Goal: Information Seeking & Learning: Learn about a topic

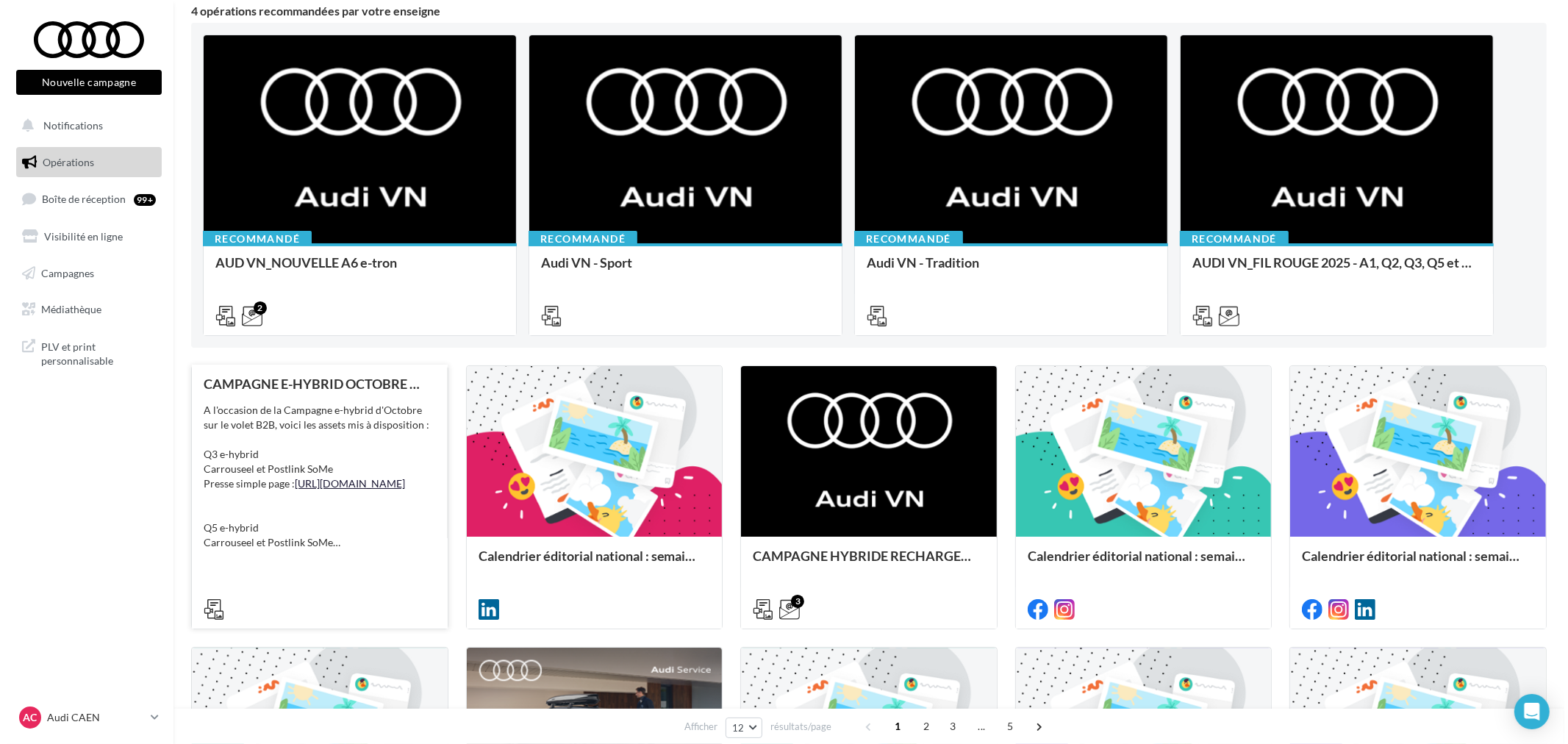
scroll to position [163, 0]
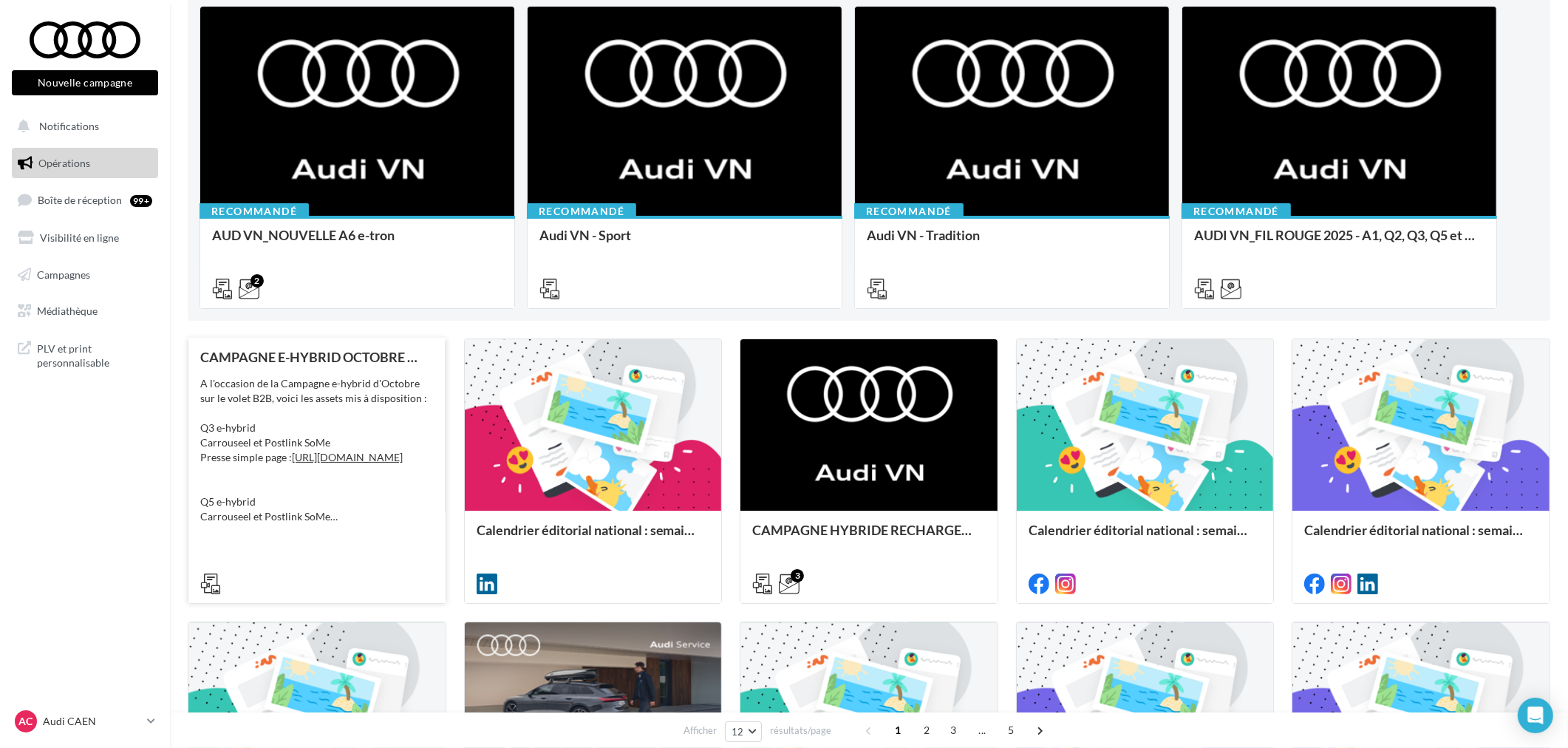
click at [365, 345] on div "CAMPAGNE E-HYBRID OCTOBRE B2B A l'occasion de la Campagne e-hybrid d'Octobre su…" at bounding box center [317, 469] width 257 height 264
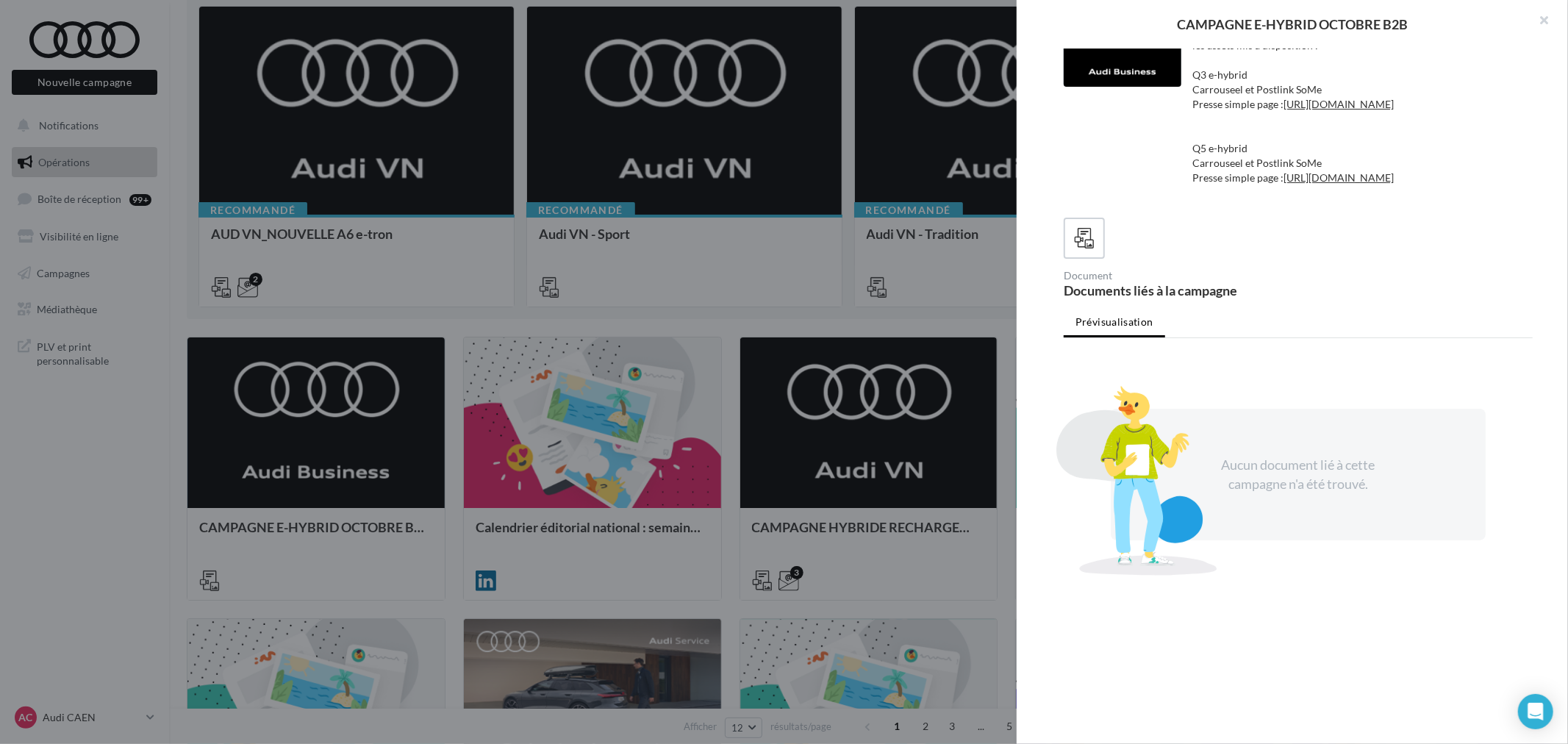
scroll to position [0, 0]
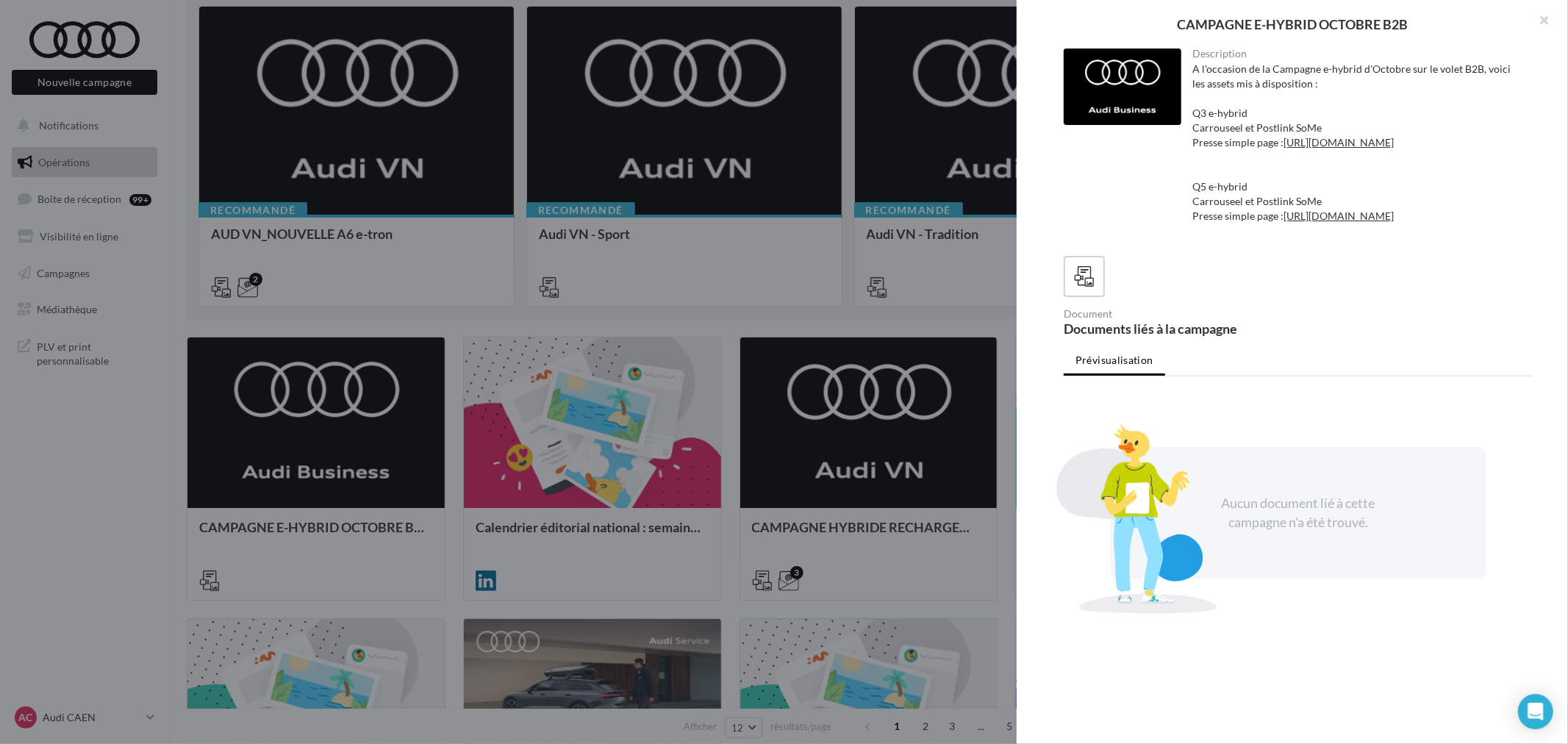
click at [607, 277] on div at bounding box center [784, 372] width 1568 height 744
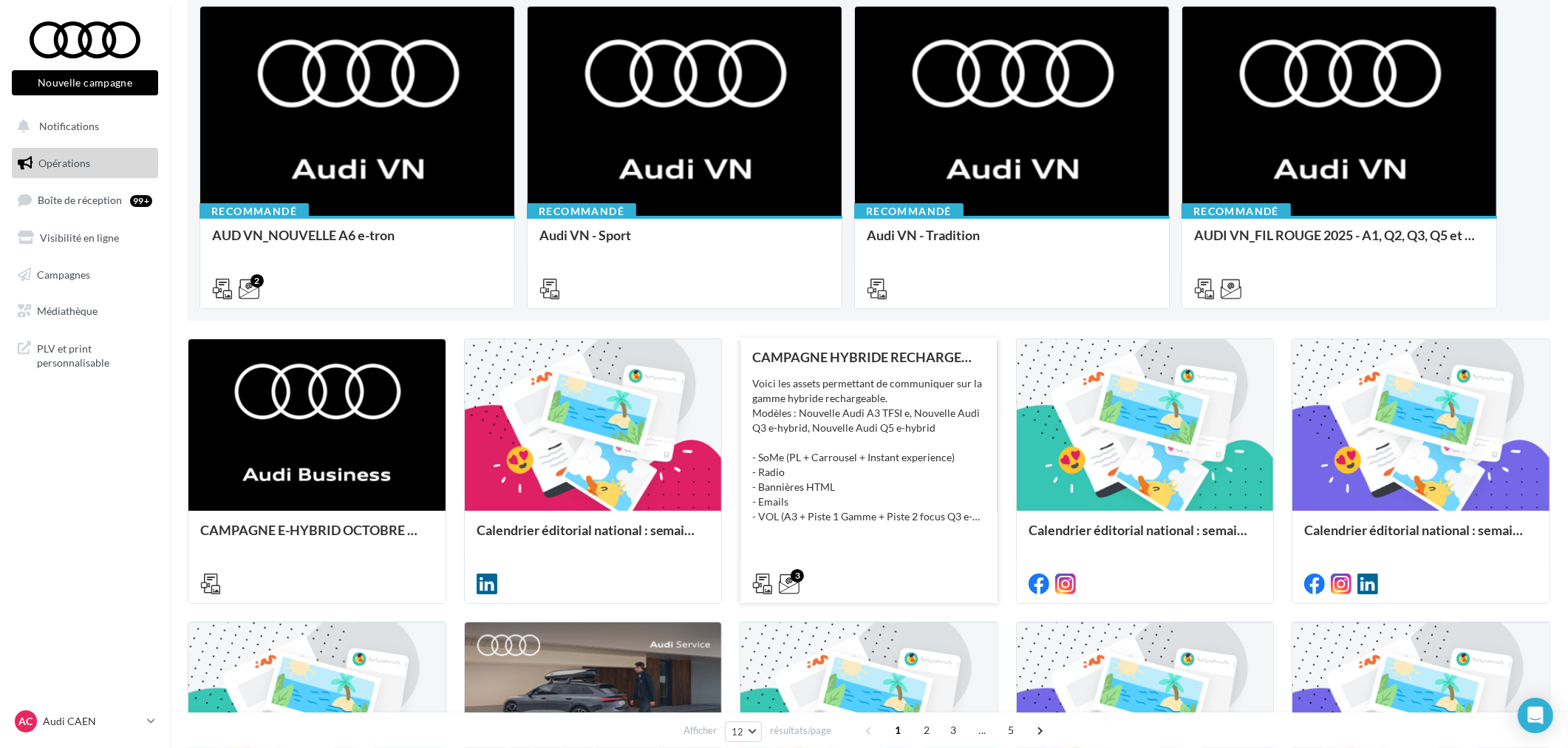
click at [918, 411] on div "Voici les assets permettant de communiquer sur la gamme hybride rechargeable. M…" at bounding box center [868, 450] width 233 height 148
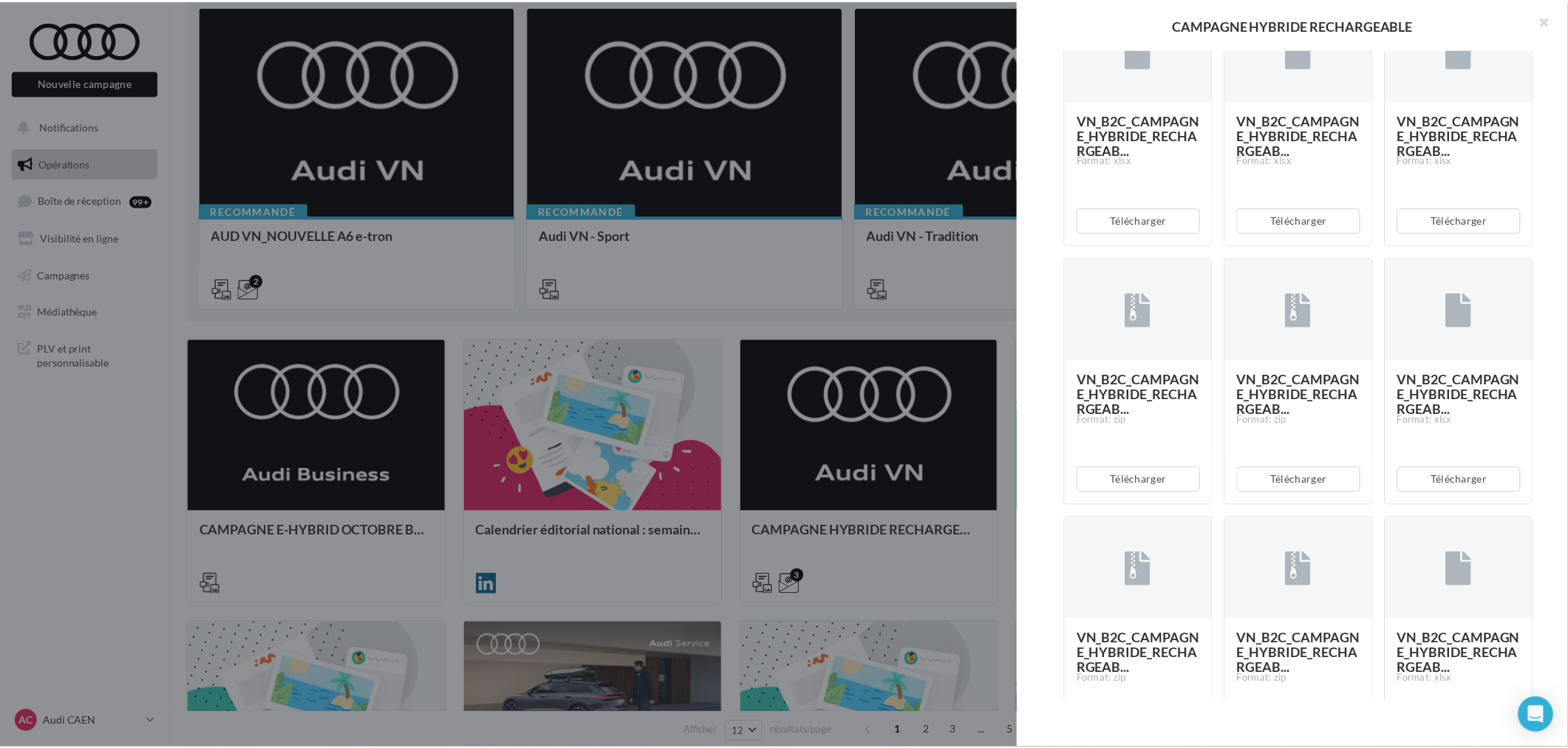
scroll to position [1642, 0]
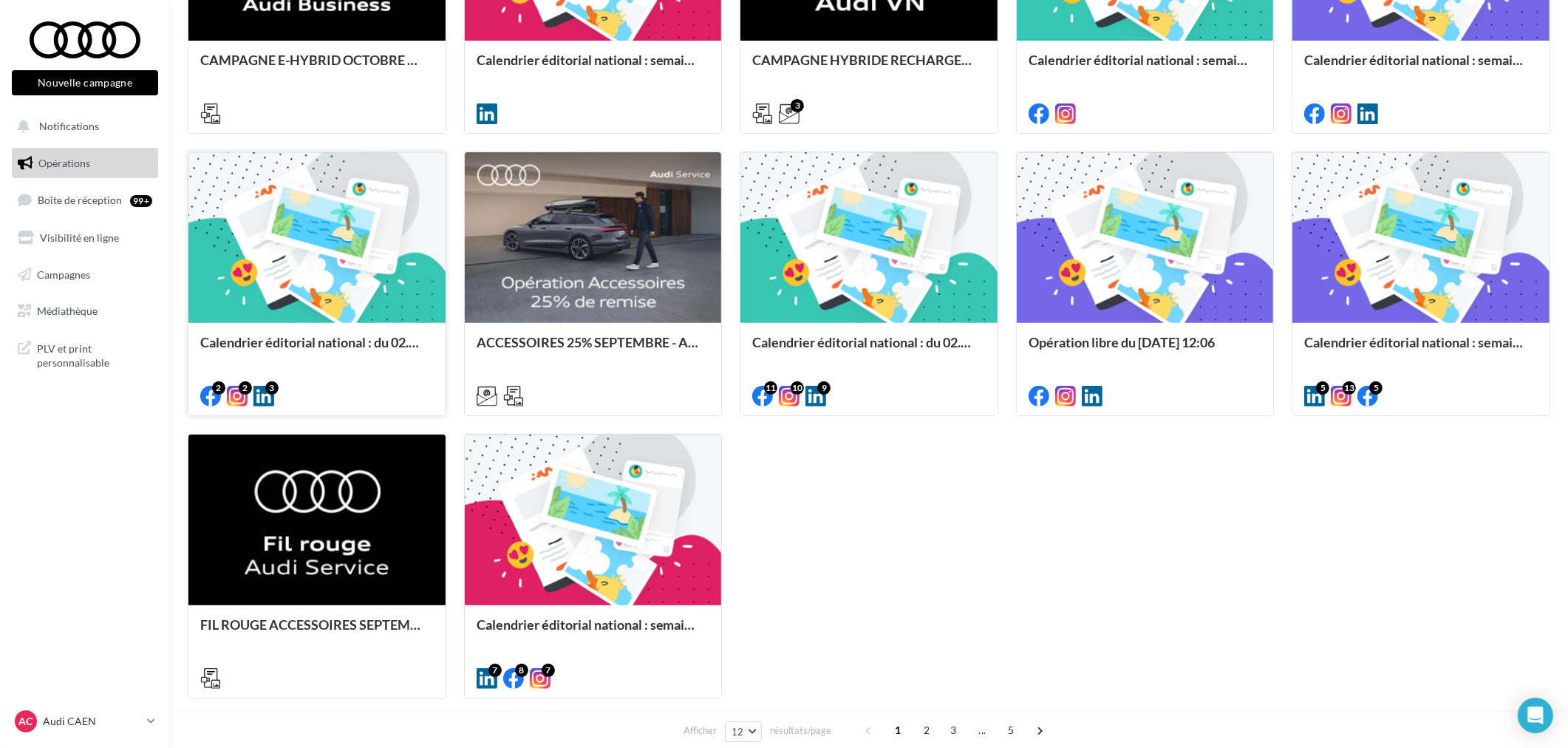
scroll to position [656, 0]
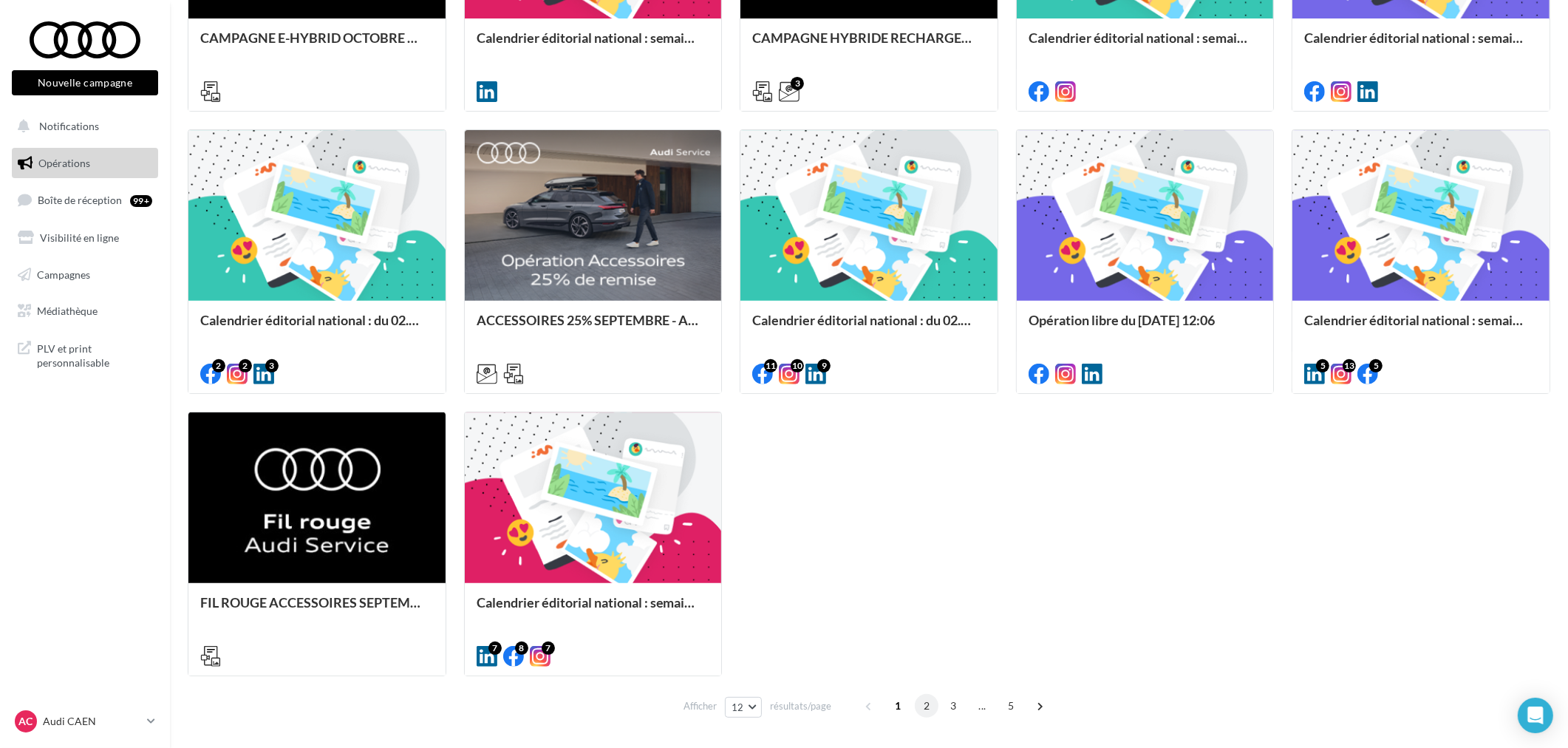
click at [927, 698] on span "2" at bounding box center [926, 706] width 24 height 24
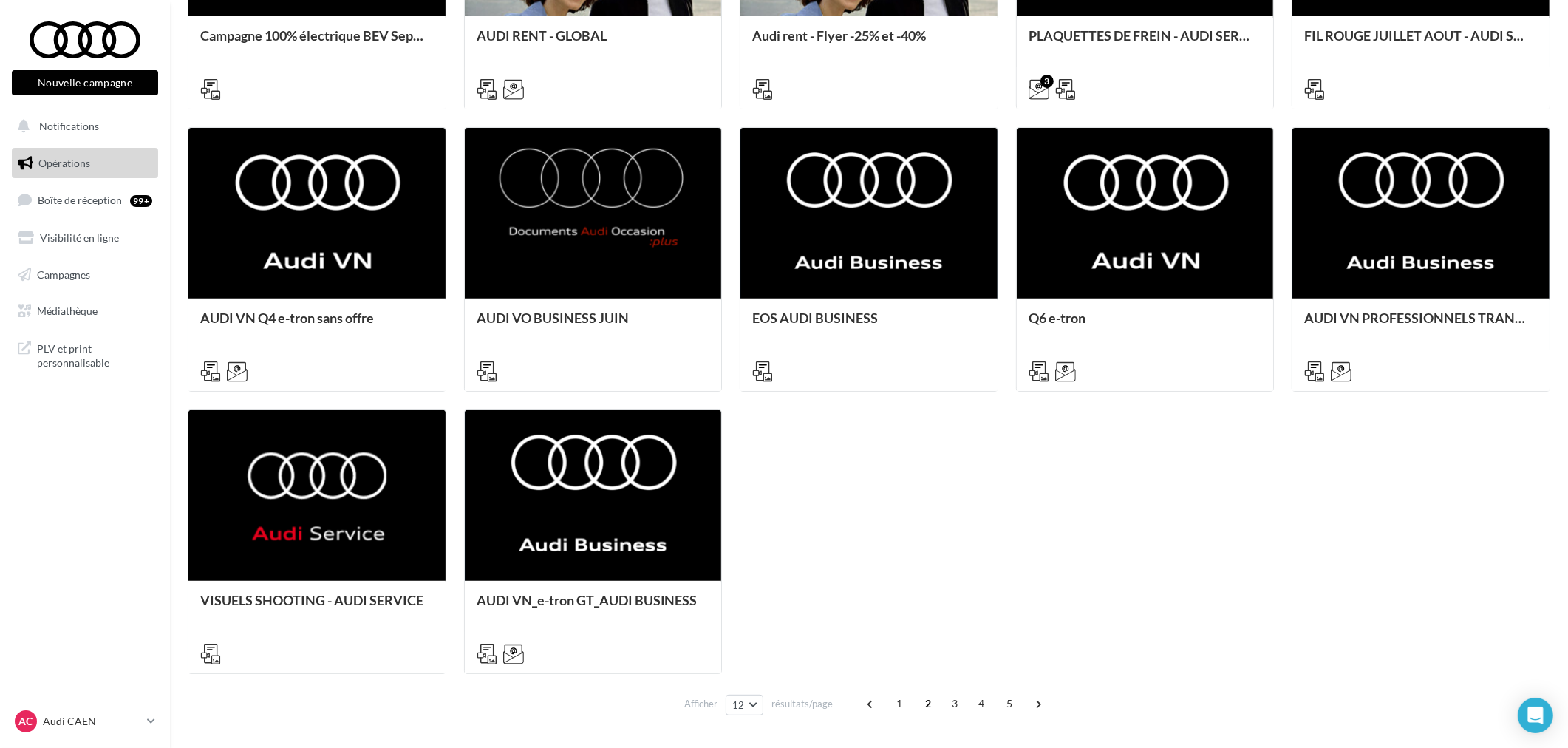
scroll to position [689, 0]
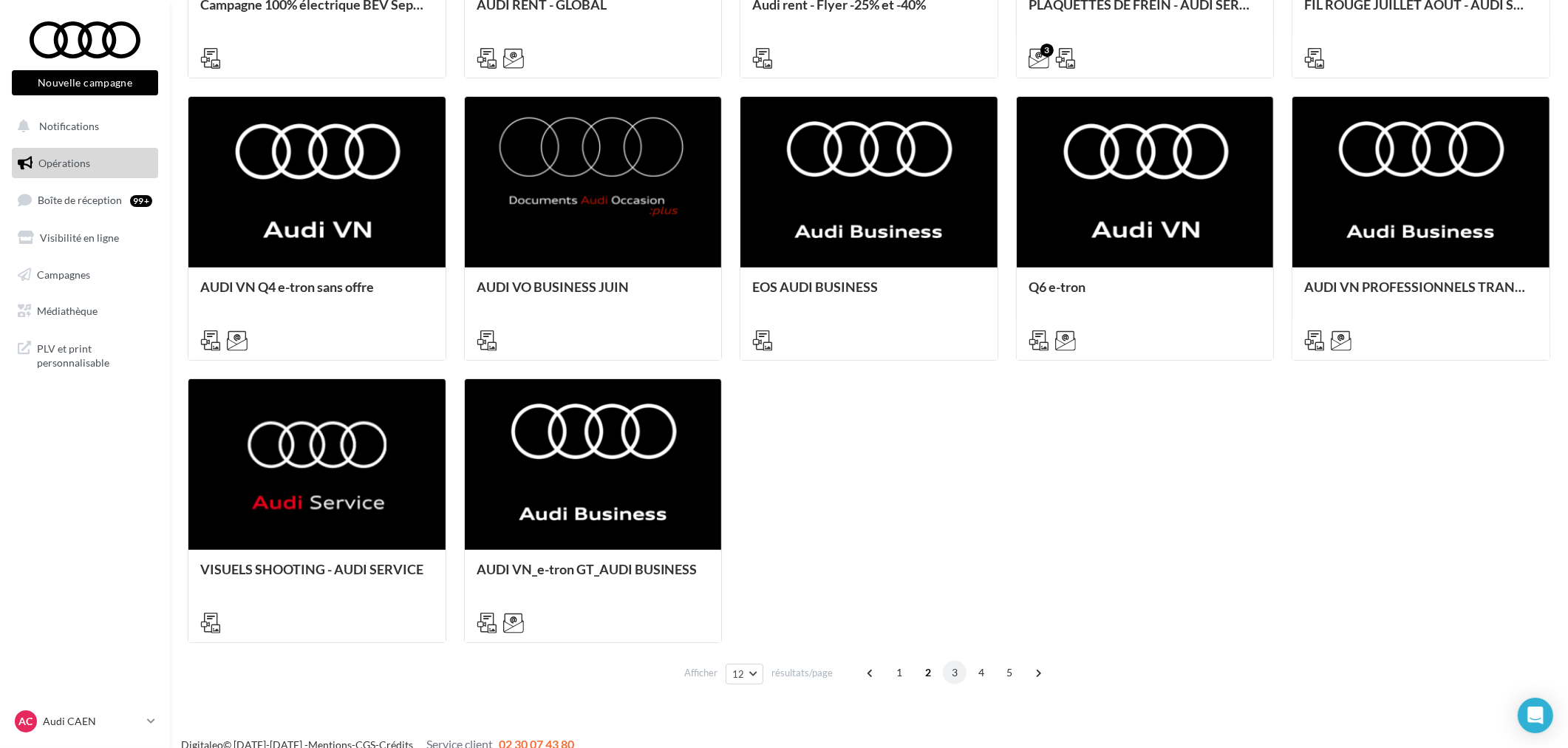
click at [959, 676] on span "3" at bounding box center [954, 672] width 24 height 24
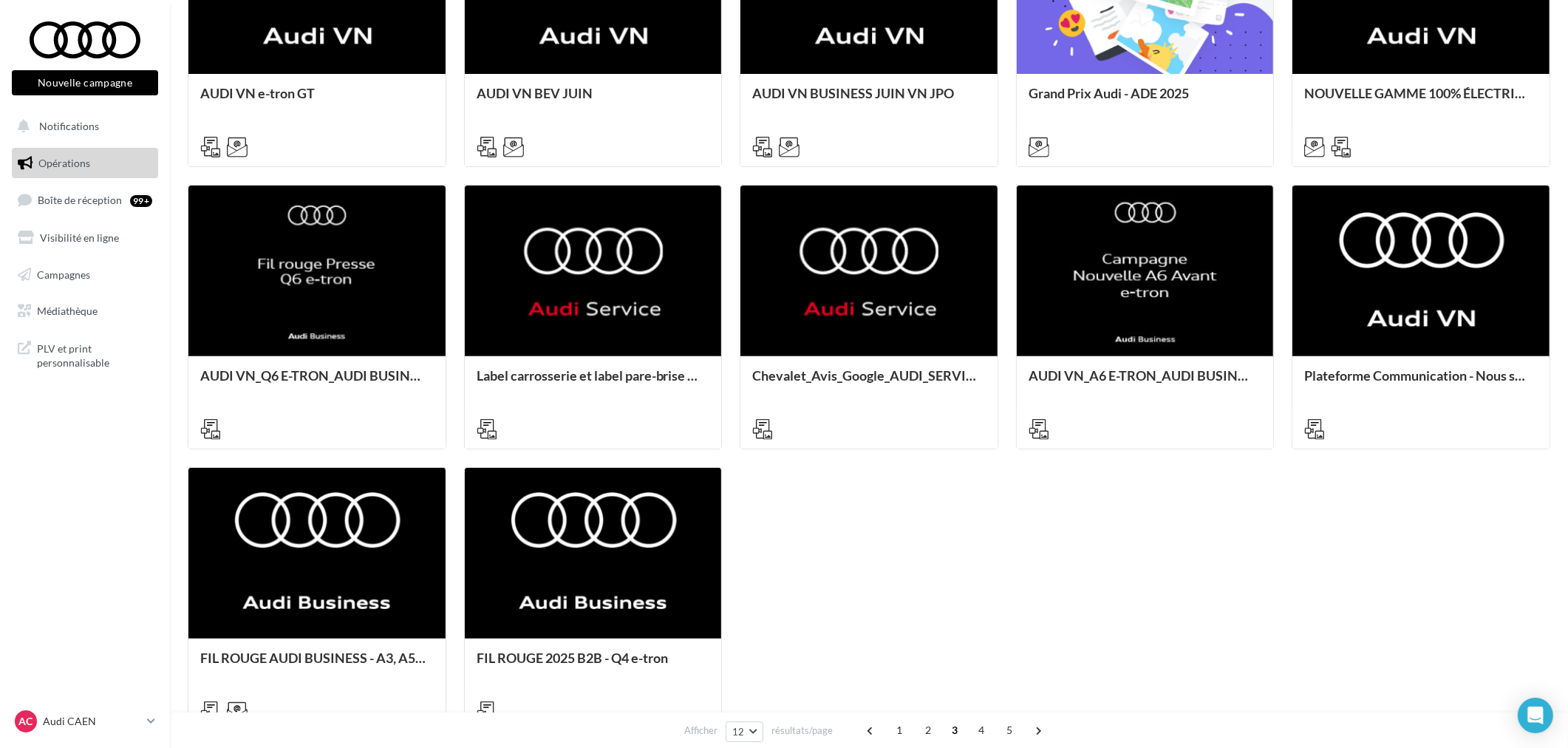
scroll to position [607, 0]
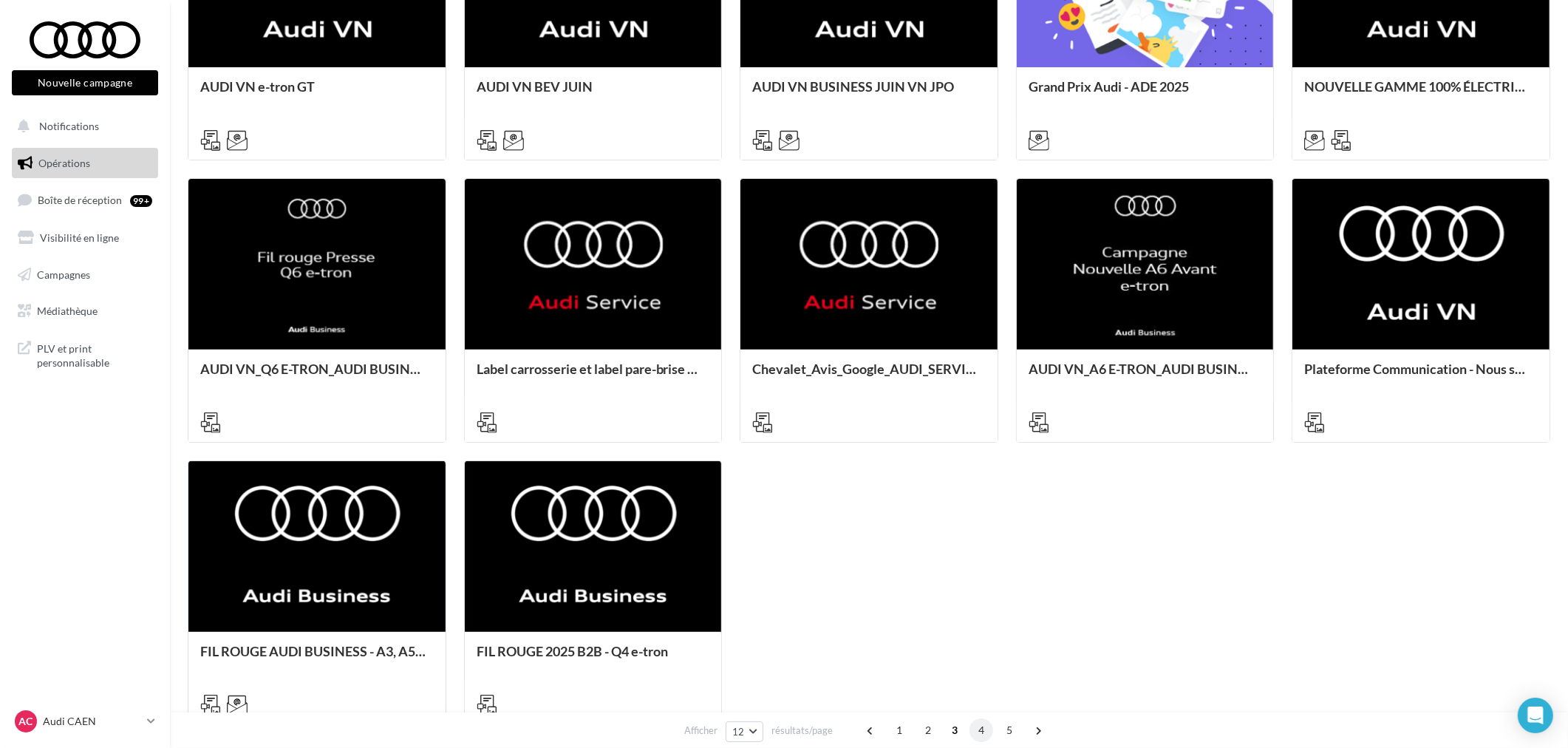
click at [975, 733] on span "4" at bounding box center [981, 730] width 24 height 24
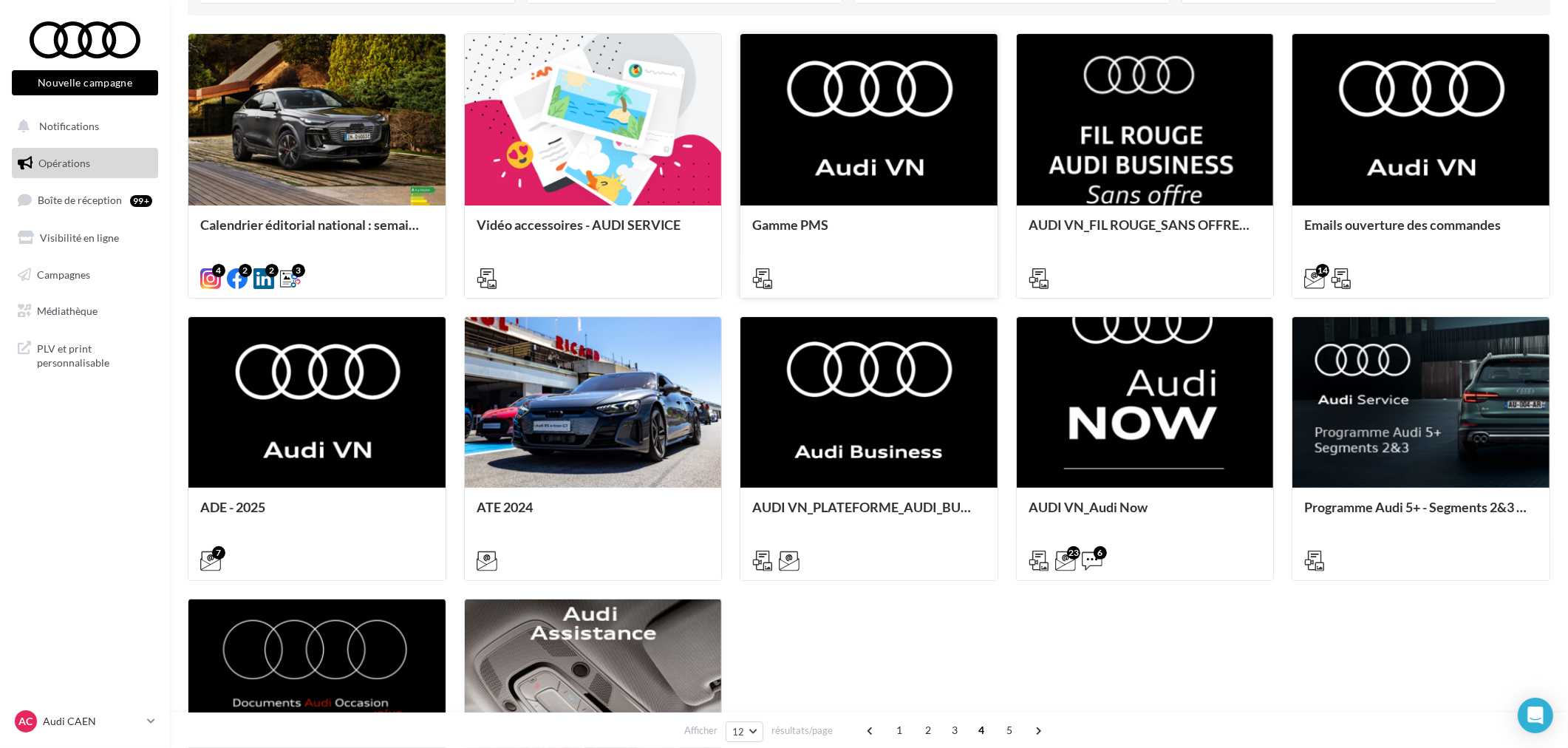
scroll to position [525, 0]
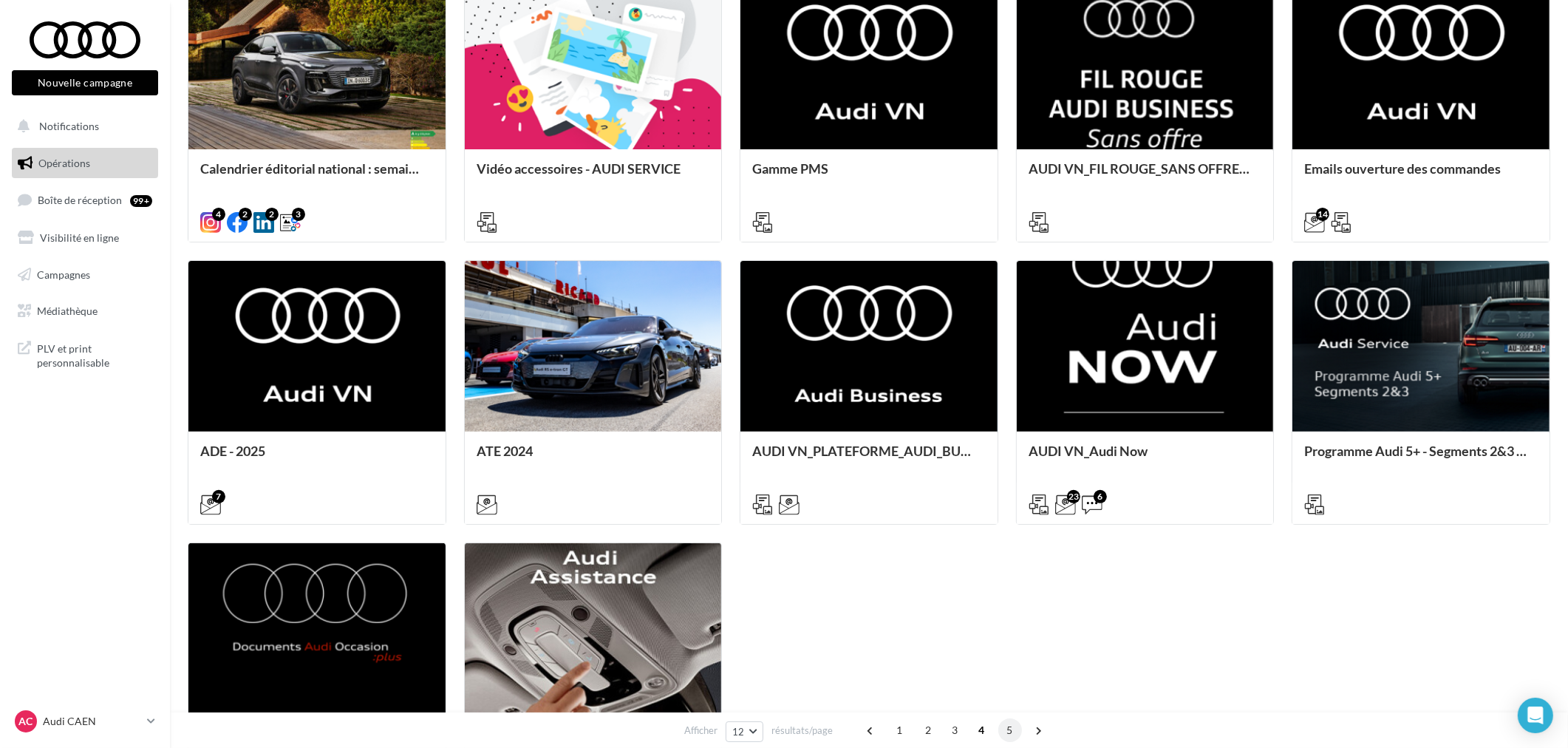
click at [1008, 730] on span "5" at bounding box center [1009, 730] width 24 height 24
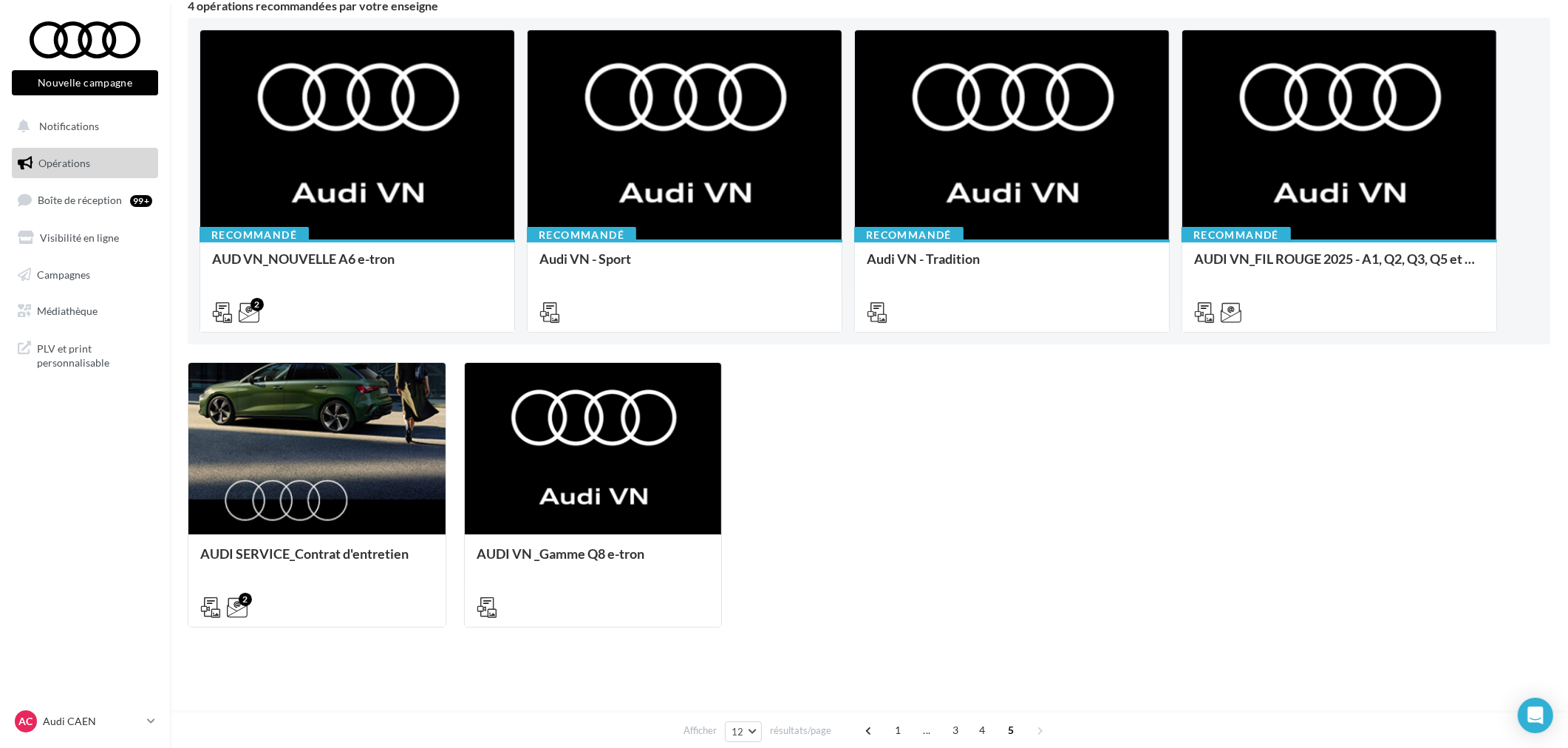
scroll to position [142, 0]
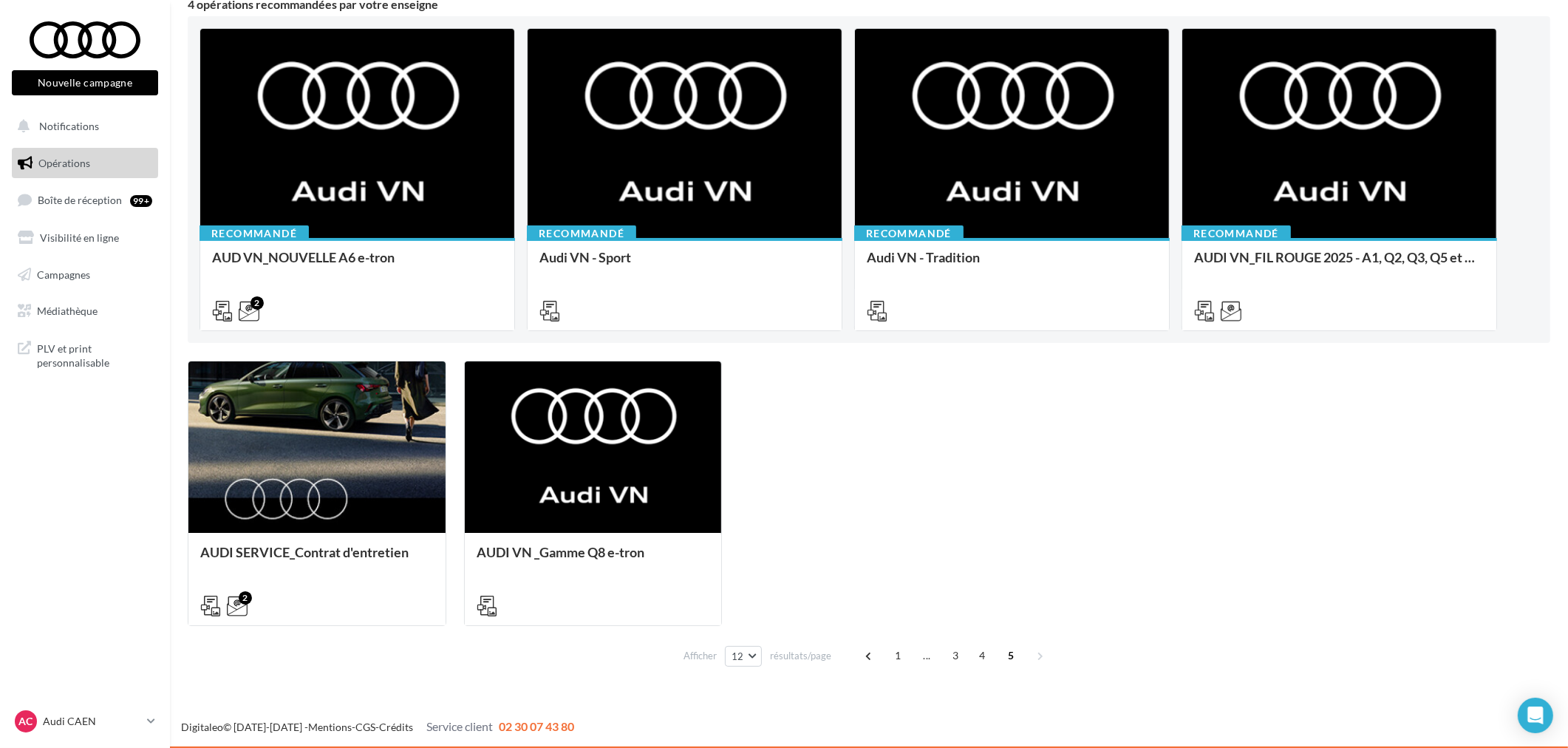
click at [1155, 498] on div "AUDI SERVICE_Contrat d'entretien FLYER : https://audi.get-it-solutions.com/accu…" at bounding box center [868, 493] width 1362 height 264
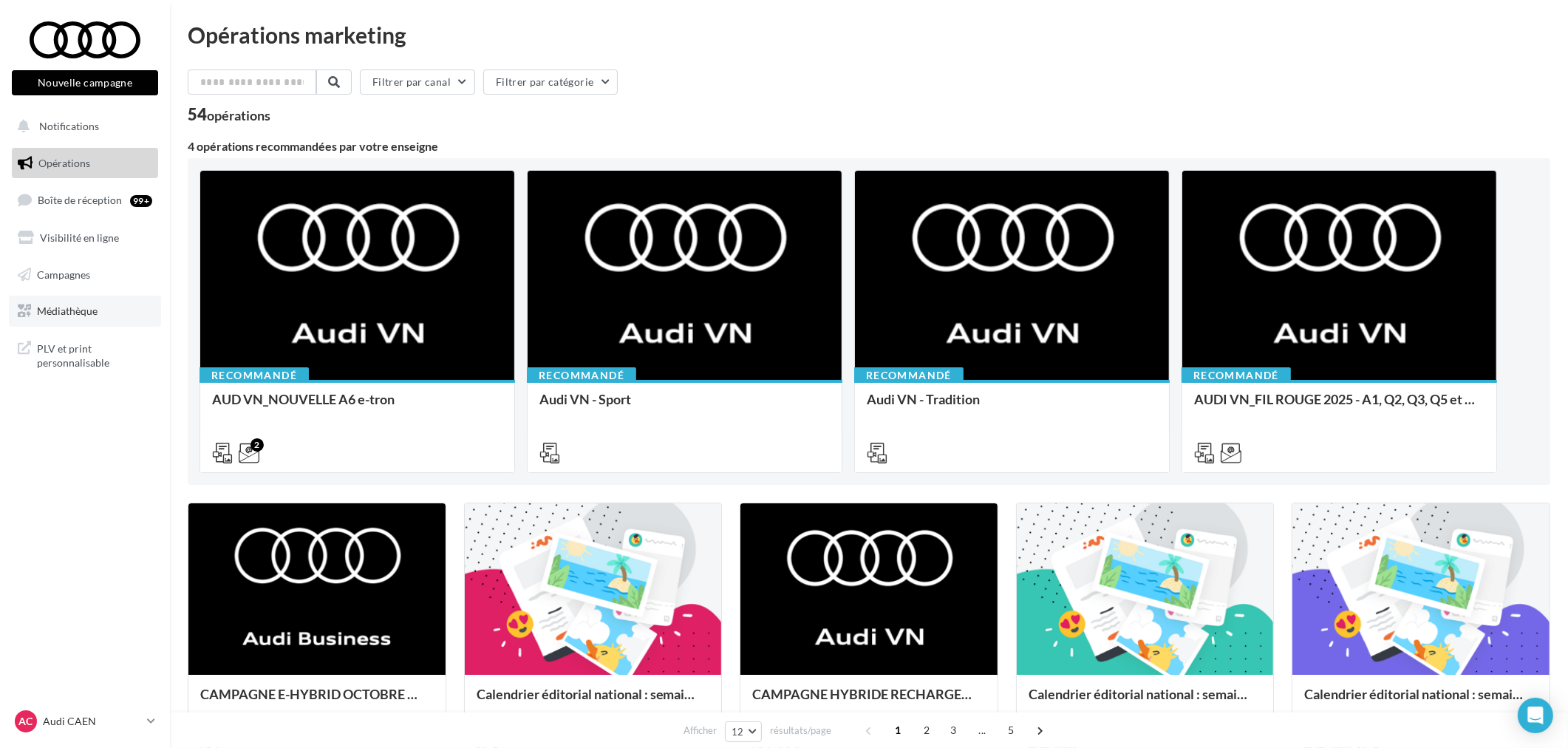
click at [83, 317] on link "Médiathèque" at bounding box center [84, 311] width 152 height 31
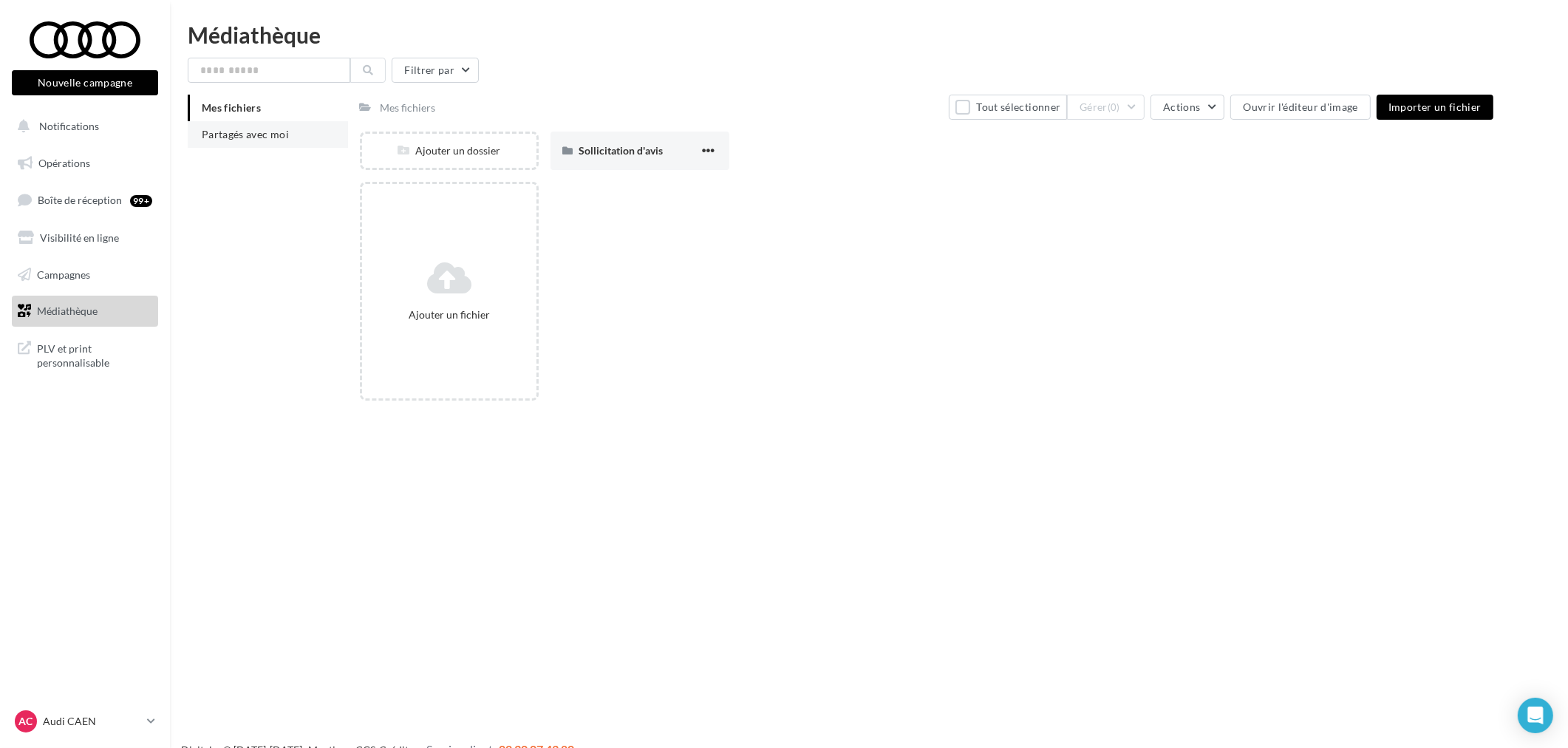
drag, startPoint x: 252, startPoint y: 137, endPoint x: 266, endPoint y: 134, distance: 14.3
click at [252, 137] on span "Partagés avec moi" at bounding box center [245, 133] width 87 height 12
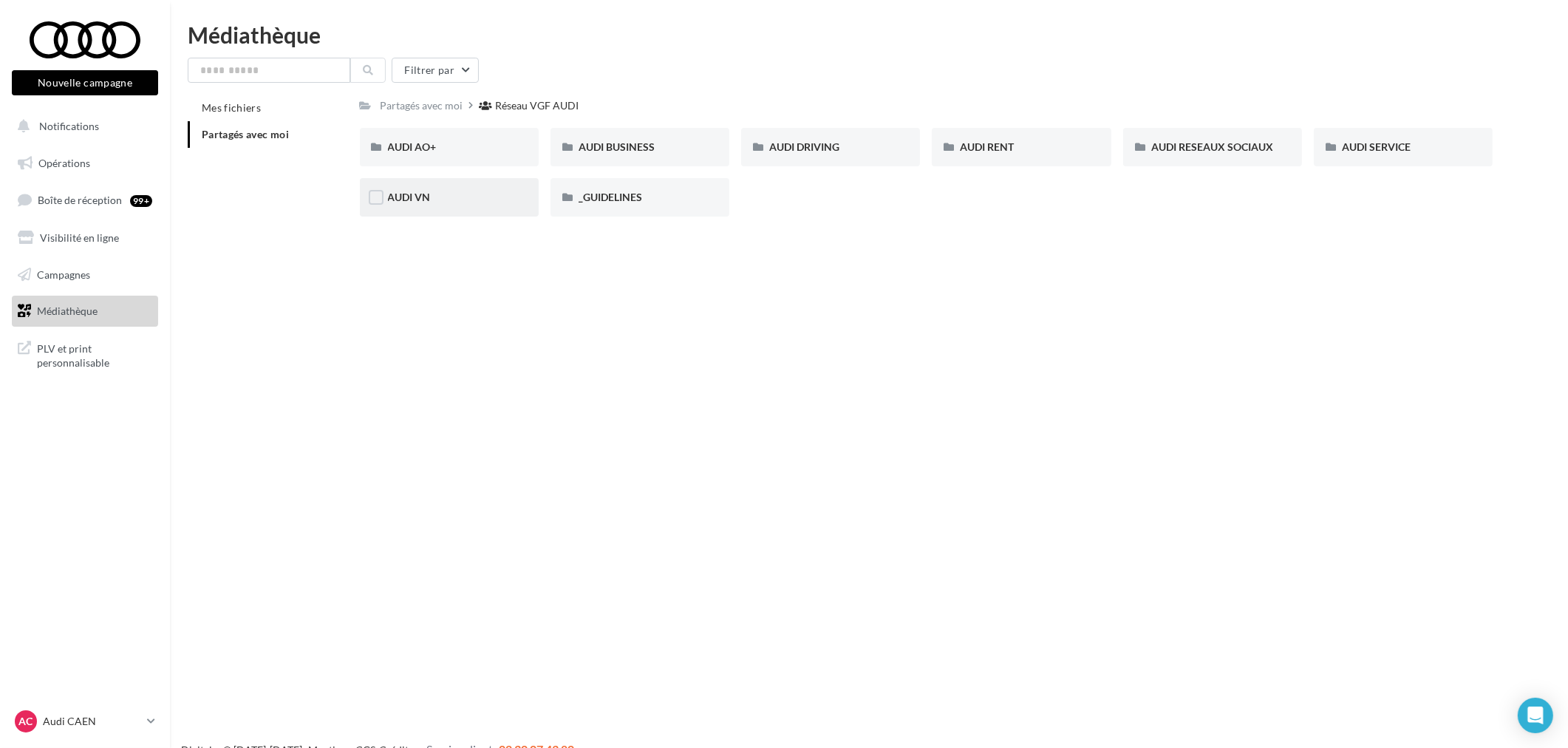
click at [501, 190] on div "AUDI VN" at bounding box center [449, 197] width 123 height 15
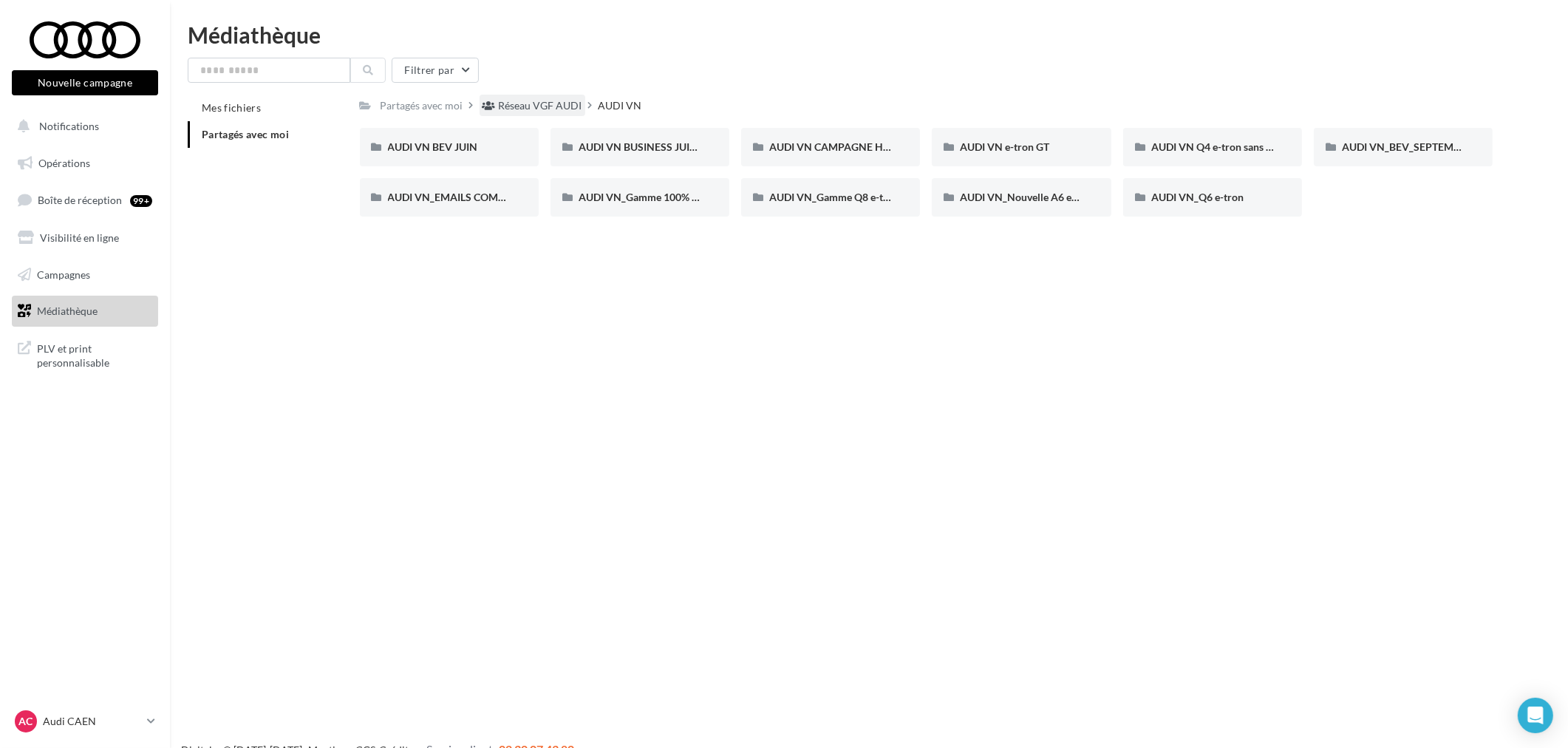
click at [563, 110] on div "Réseau VGF AUDI" at bounding box center [540, 106] width 83 height 15
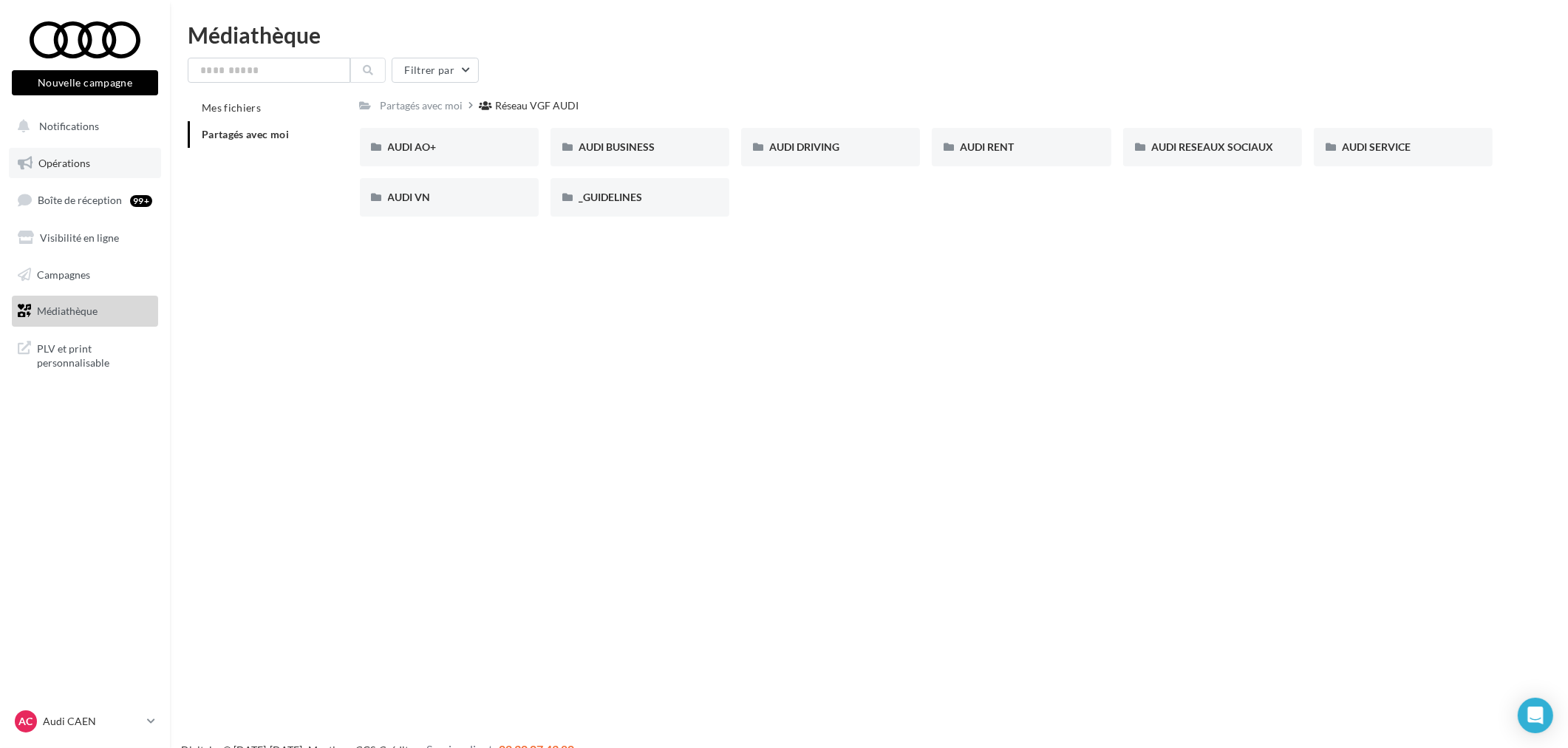
click at [50, 165] on span "Opérations" at bounding box center [64, 162] width 52 height 12
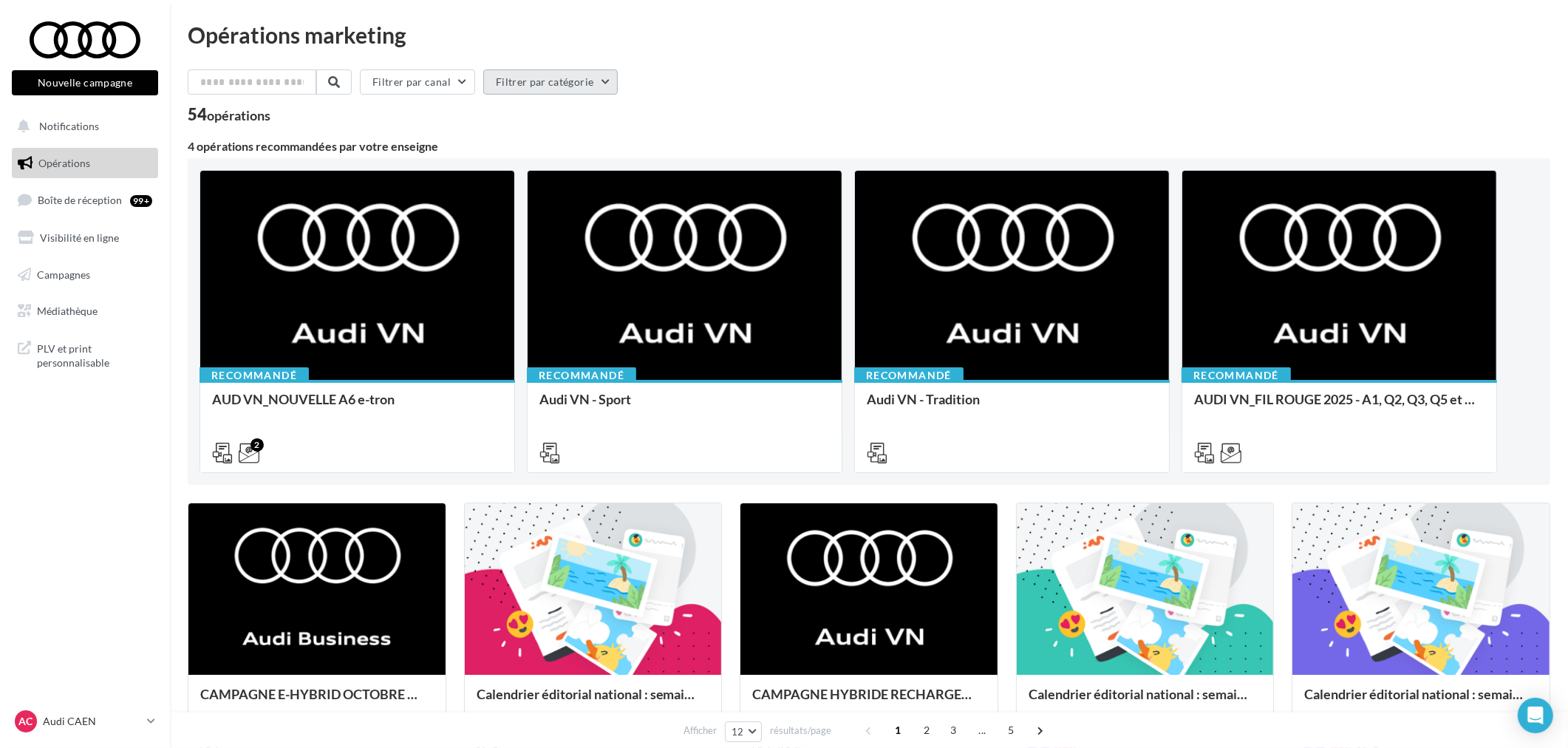
click at [563, 90] on button "Filtrer par catégorie" at bounding box center [550, 82] width 134 height 26
click at [283, 87] on input "text" at bounding box center [253, 82] width 130 height 26
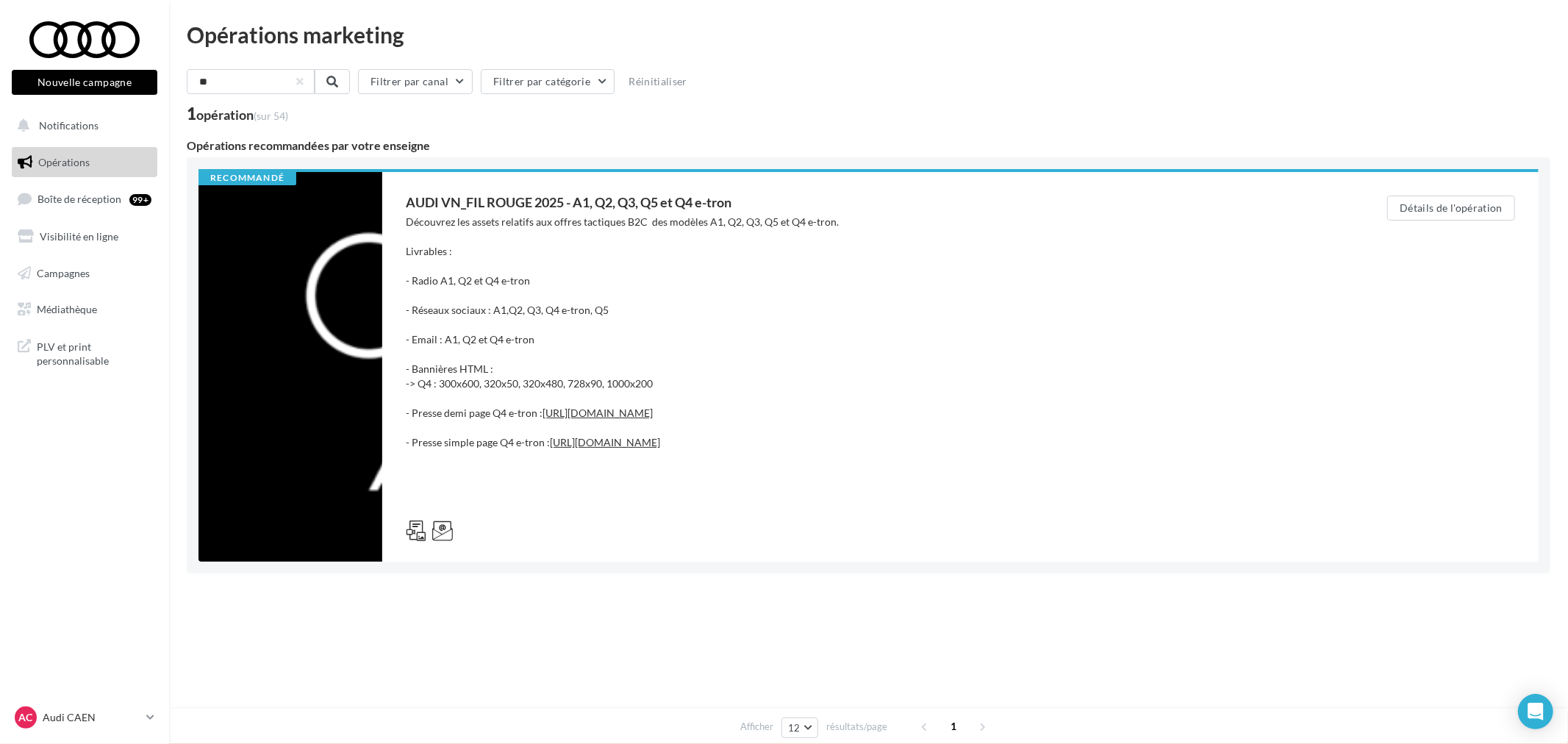
click at [70, 156] on span "Opérations" at bounding box center [64, 162] width 52 height 12
click at [255, 84] on input "**" at bounding box center [252, 82] width 130 height 25
type input "*"
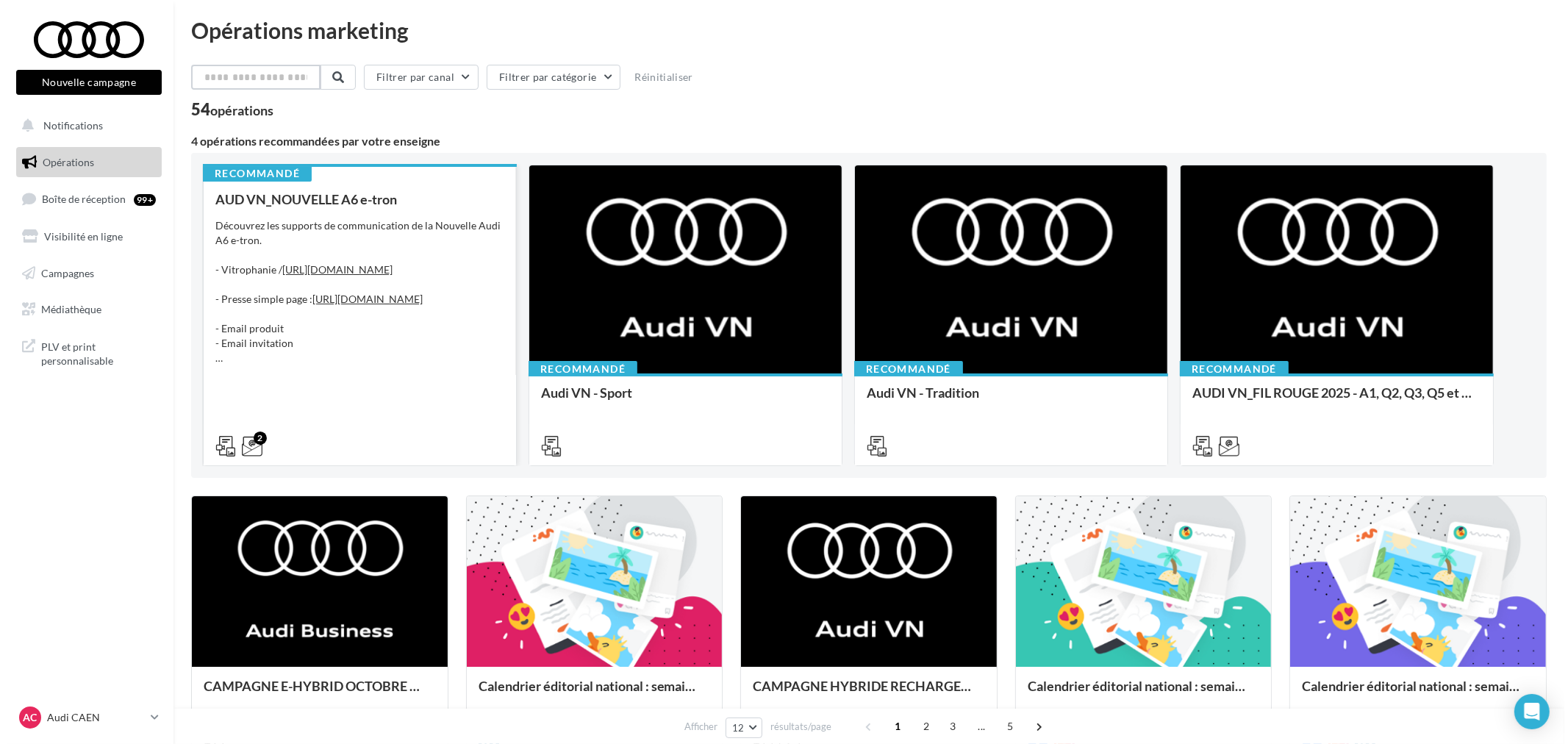
scroll to position [82, 0]
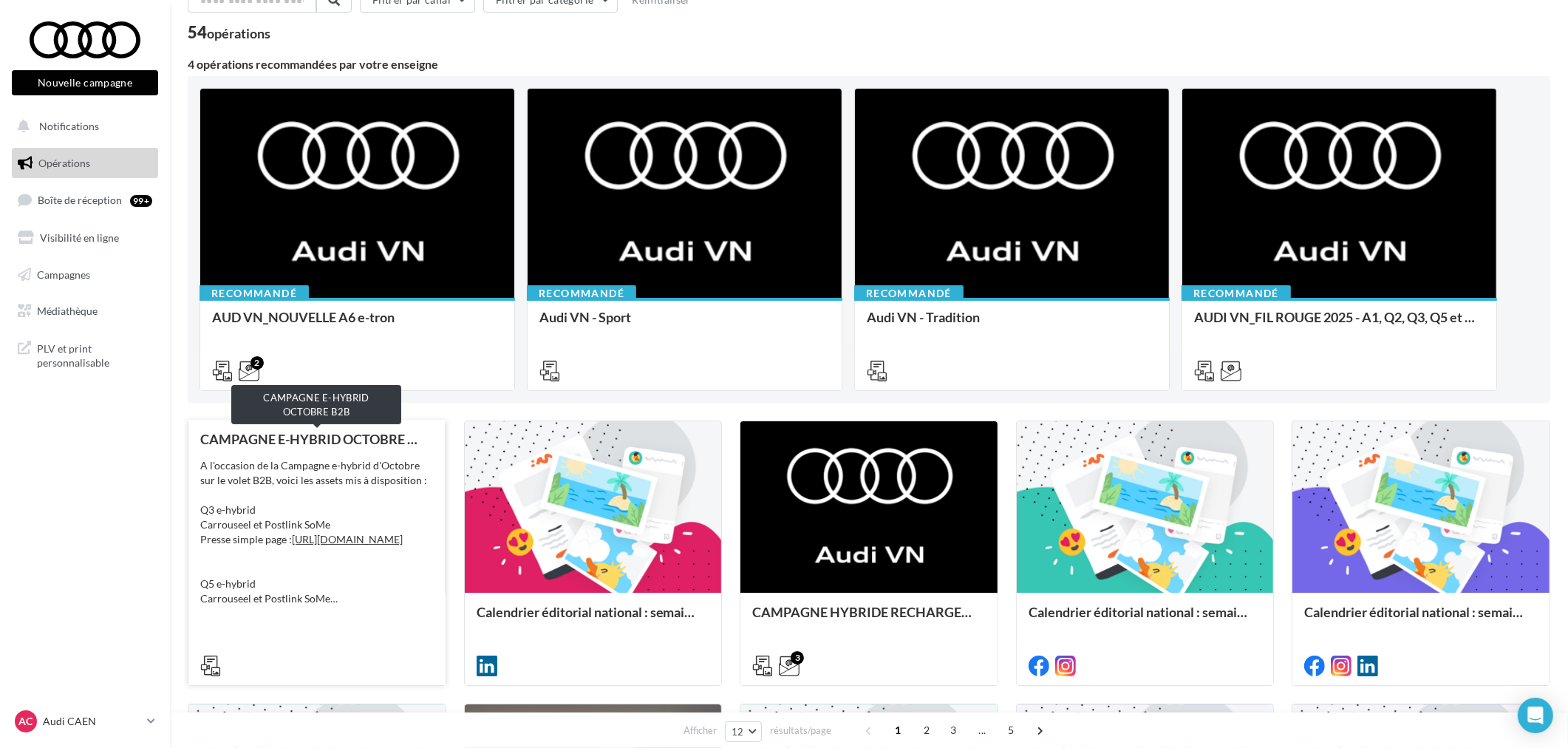
click at [338, 441] on div "CAMPAGNE E-HYBRID OCTOBRE B2B" at bounding box center [316, 439] width 233 height 15
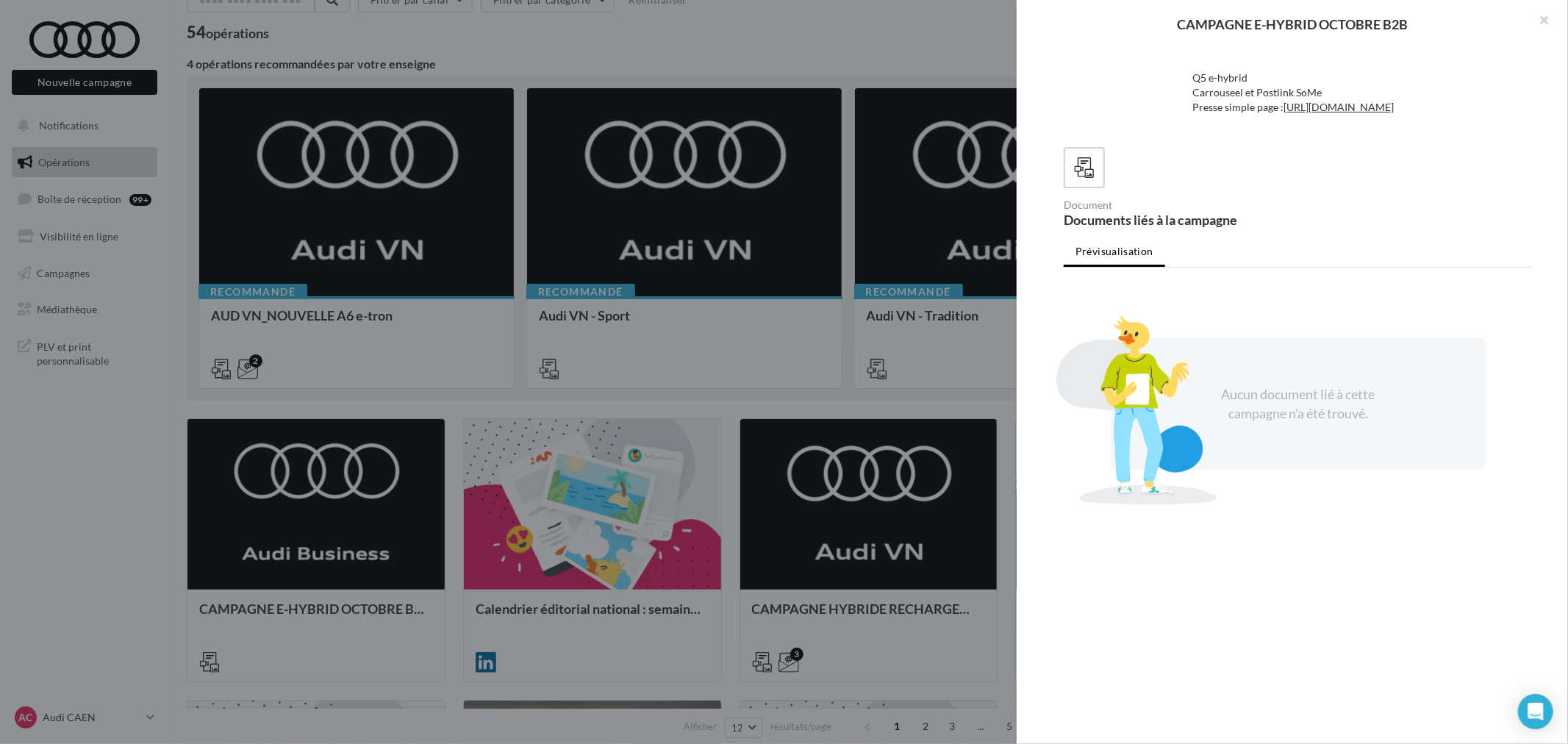
scroll to position [0, 0]
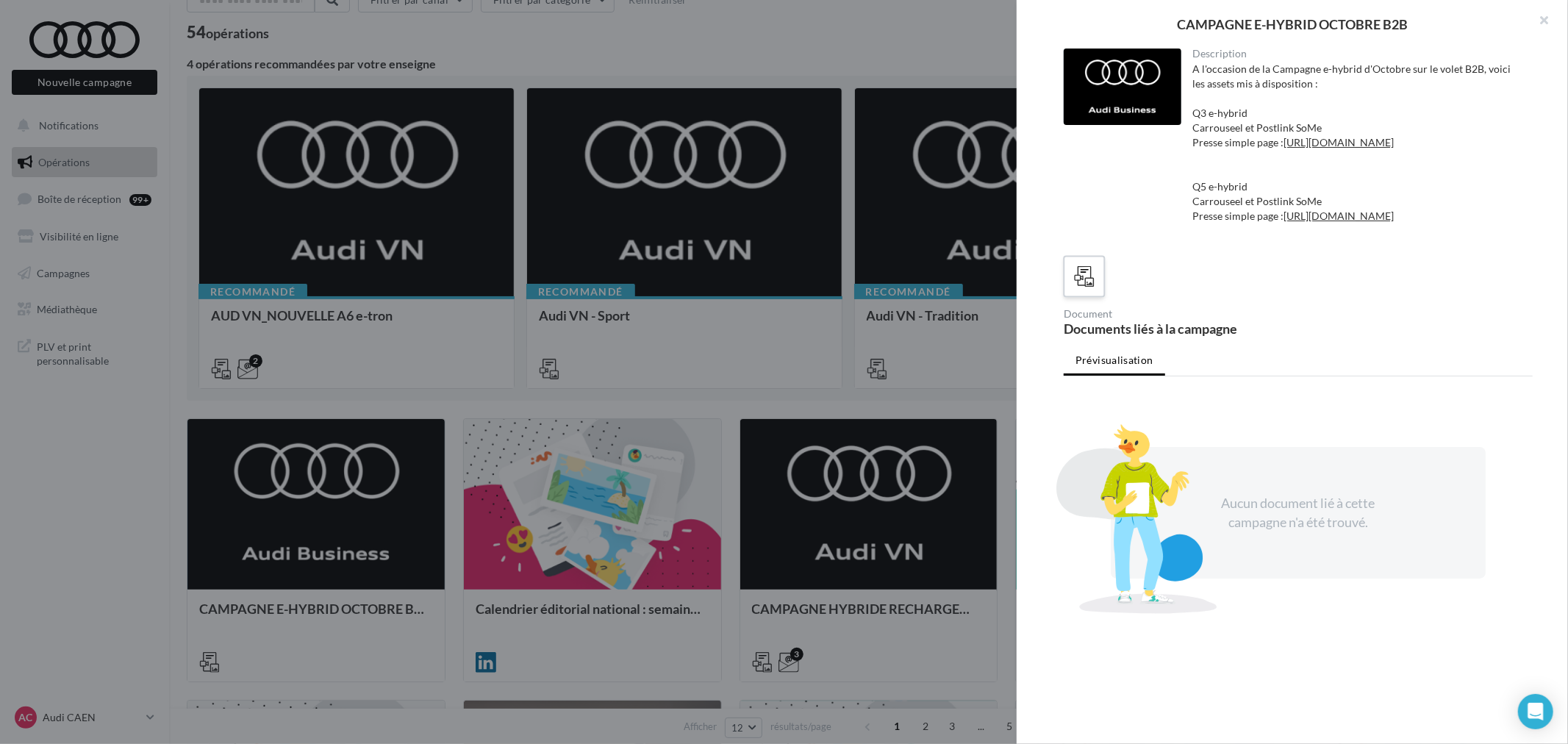
click at [1084, 287] on icon at bounding box center [1084, 276] width 22 height 22
click at [1284, 148] on link "https://audi.get-it-solutions.com/accueil/11210-.html?adtoken=f662818b11402c7d2…" at bounding box center [1339, 142] width 110 height 12
